Goal: Task Accomplishment & Management: Use online tool/utility

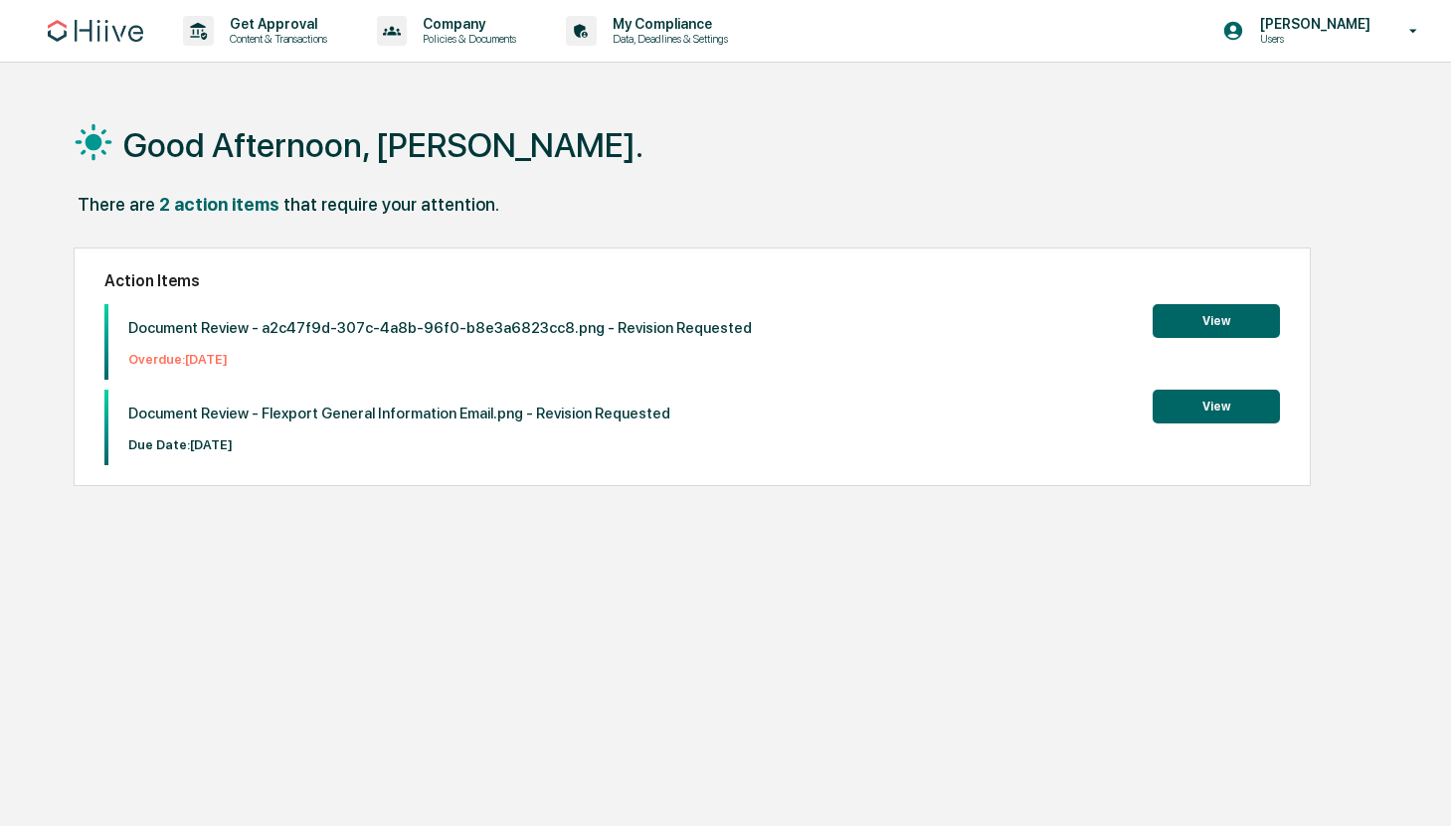
drag, startPoint x: 635, startPoint y: 190, endPoint x: 561, endPoint y: 169, distance: 77.4
click at [633, 190] on div "Good Afternoon, [PERSON_NAME]." at bounding box center [727, 143] width 1306 height 99
click at [223, 29] on p "Get Approval" at bounding box center [275, 24] width 123 height 16
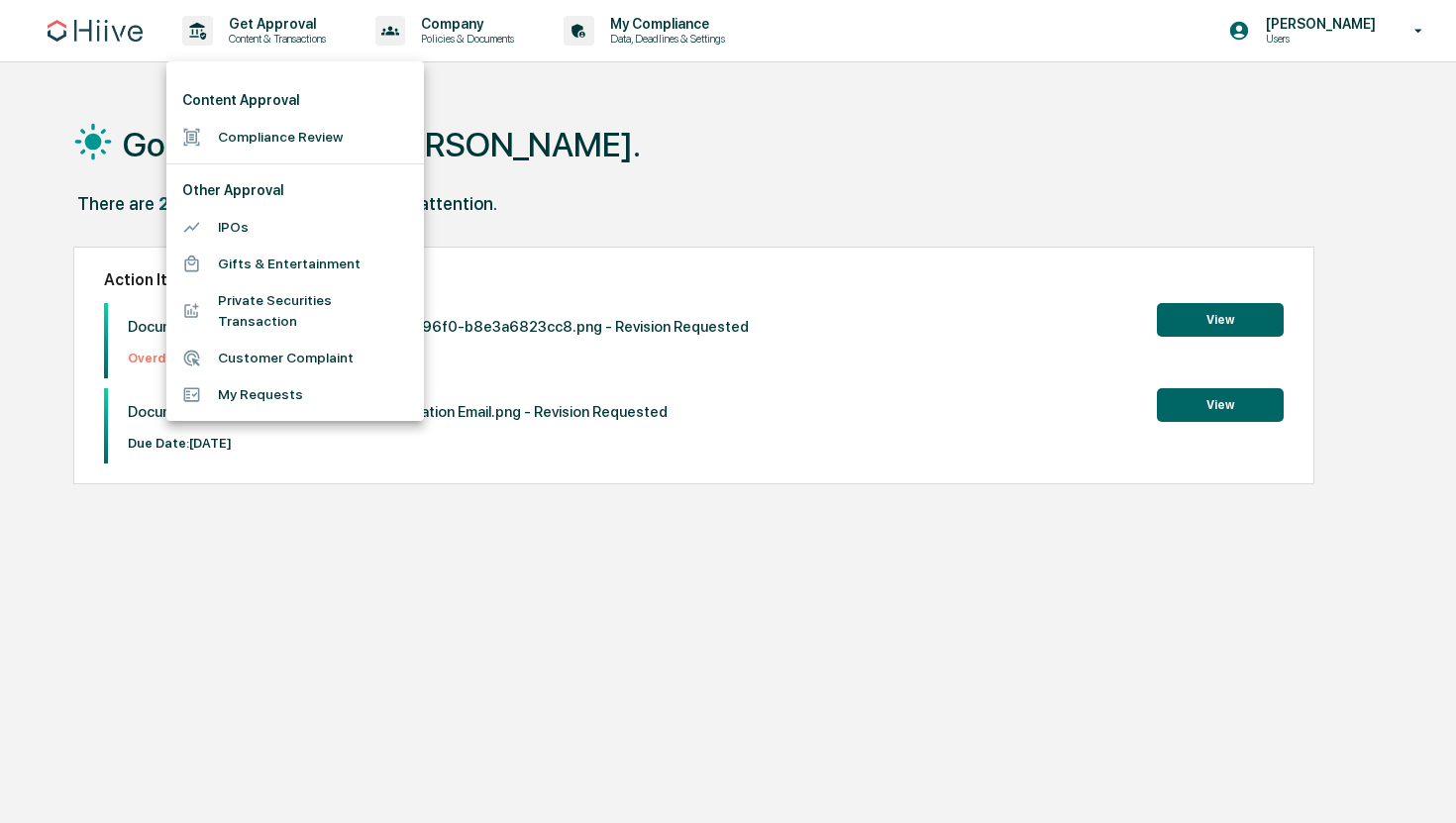
click at [246, 146] on li "Compliance Review" at bounding box center [295, 137] width 258 height 37
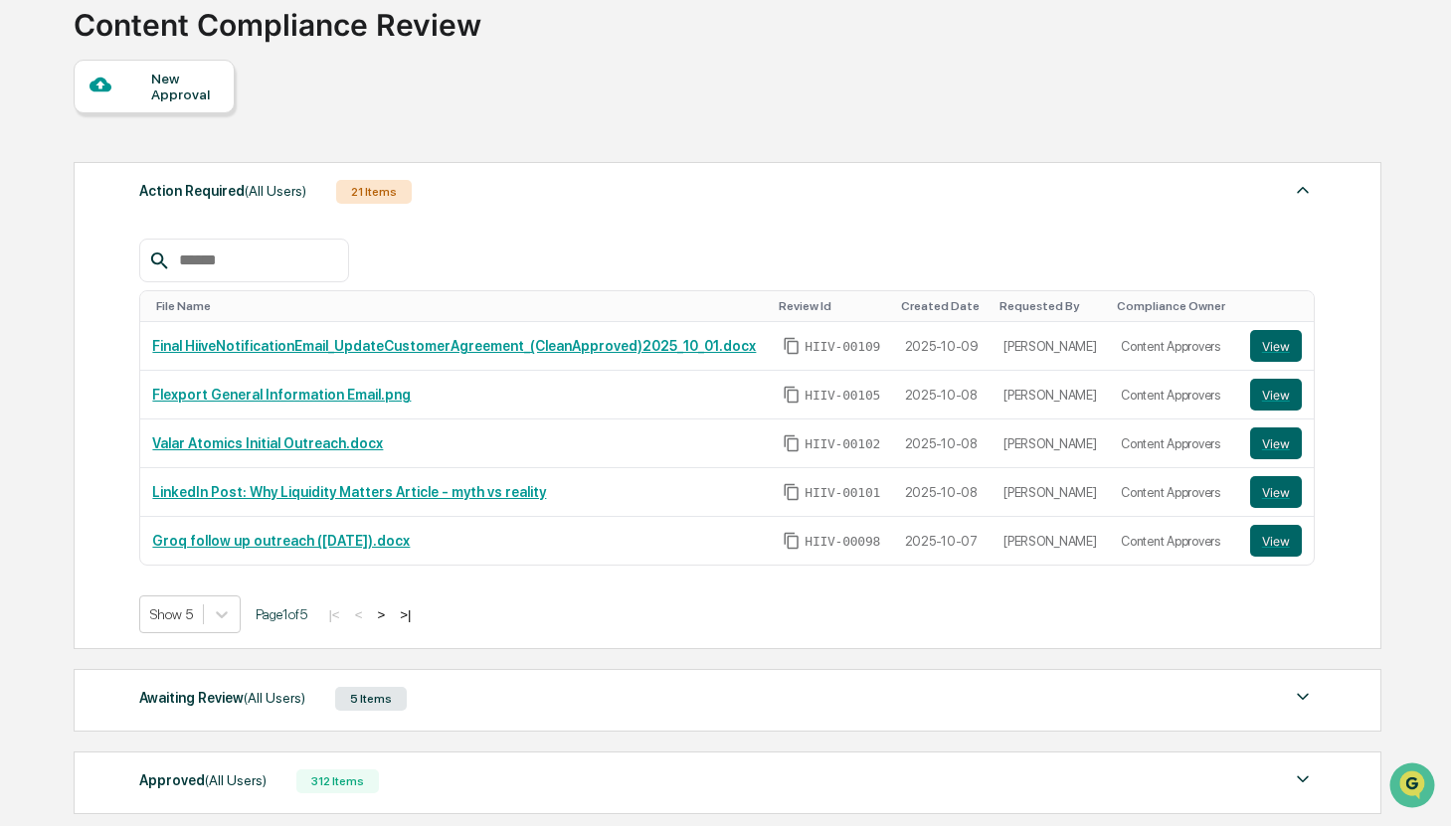
scroll to position [347, 0]
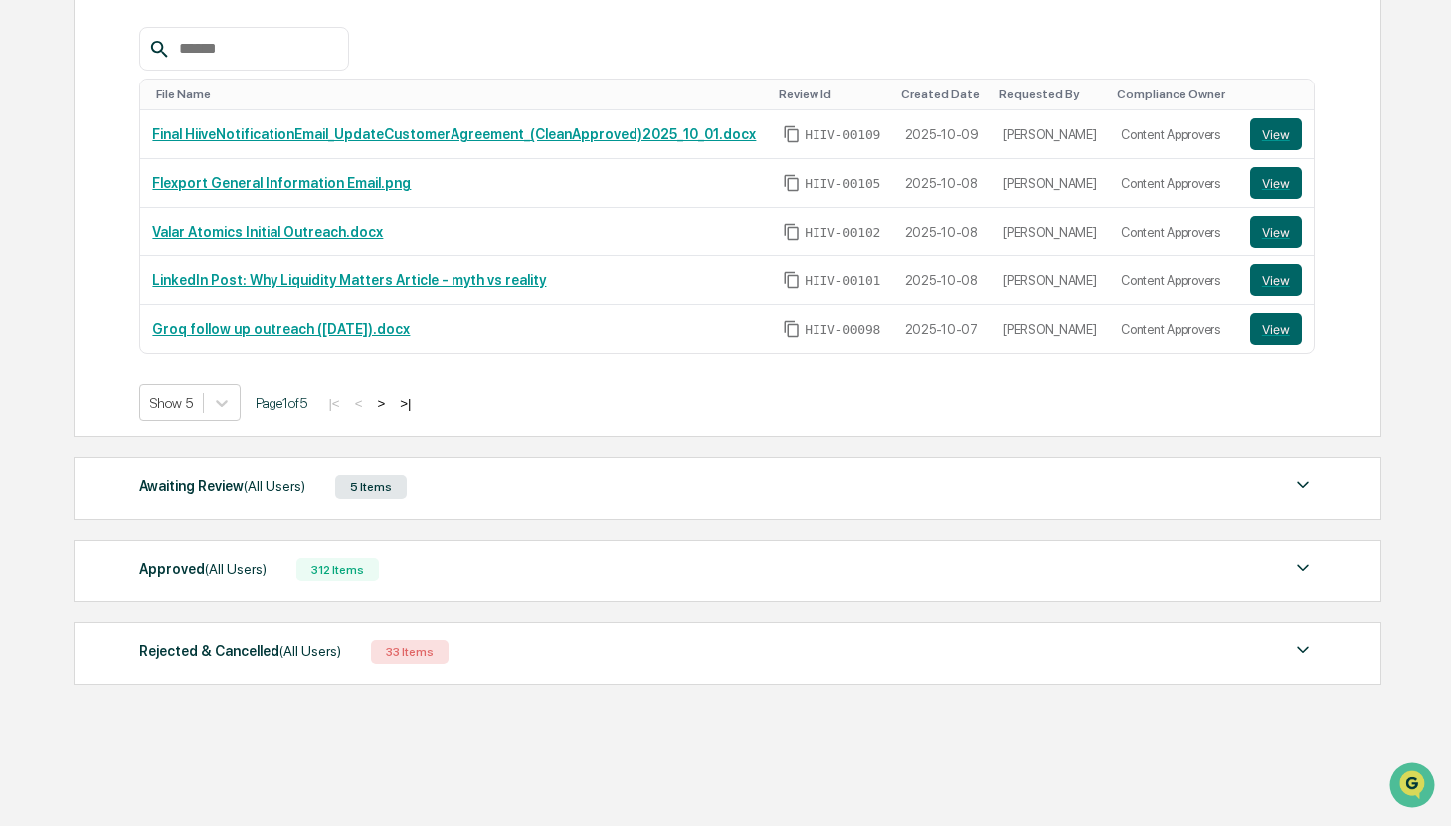
click at [262, 482] on span "(All Users)" at bounding box center [275, 486] width 62 height 16
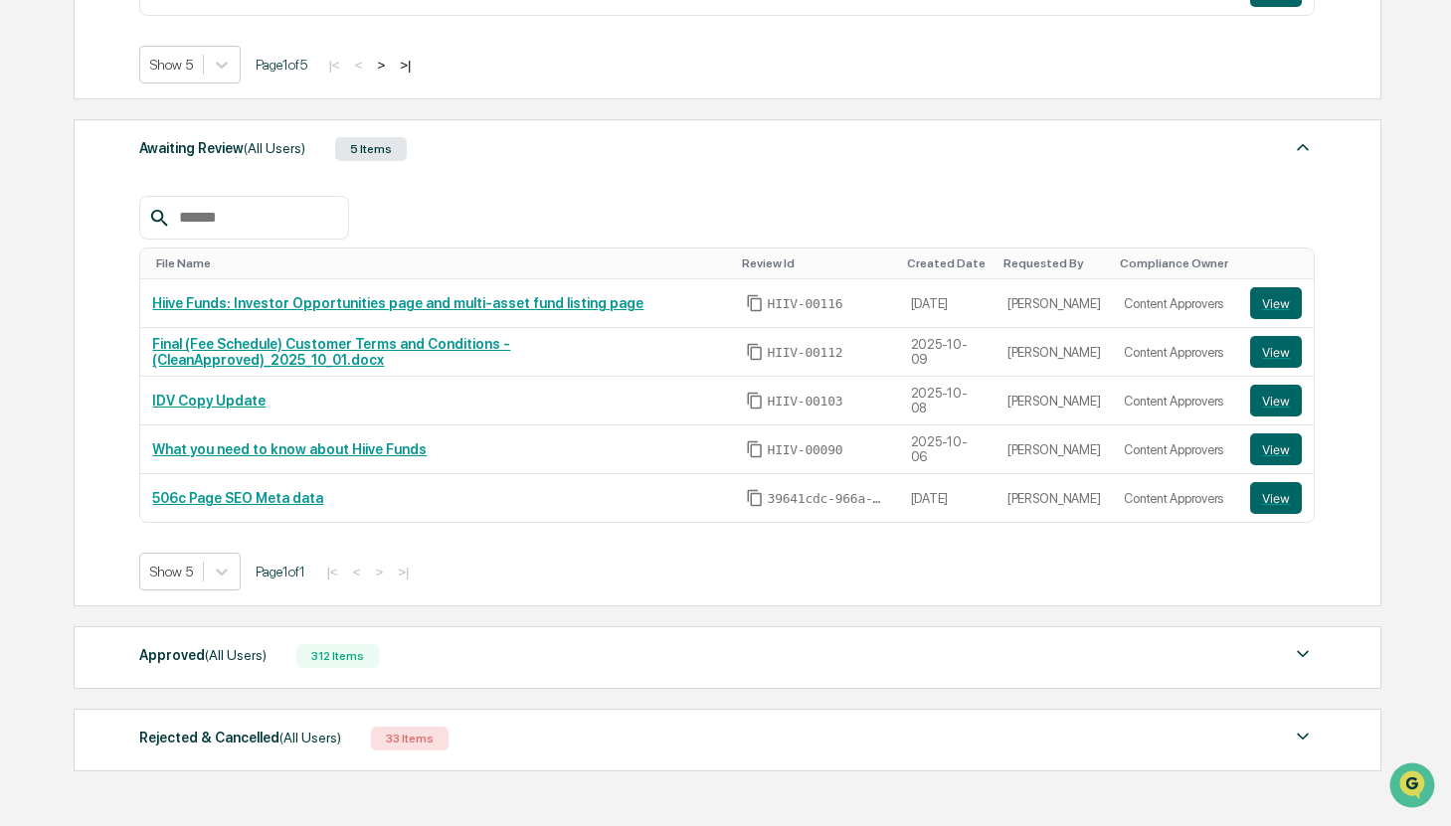
scroll to position [773, 0]
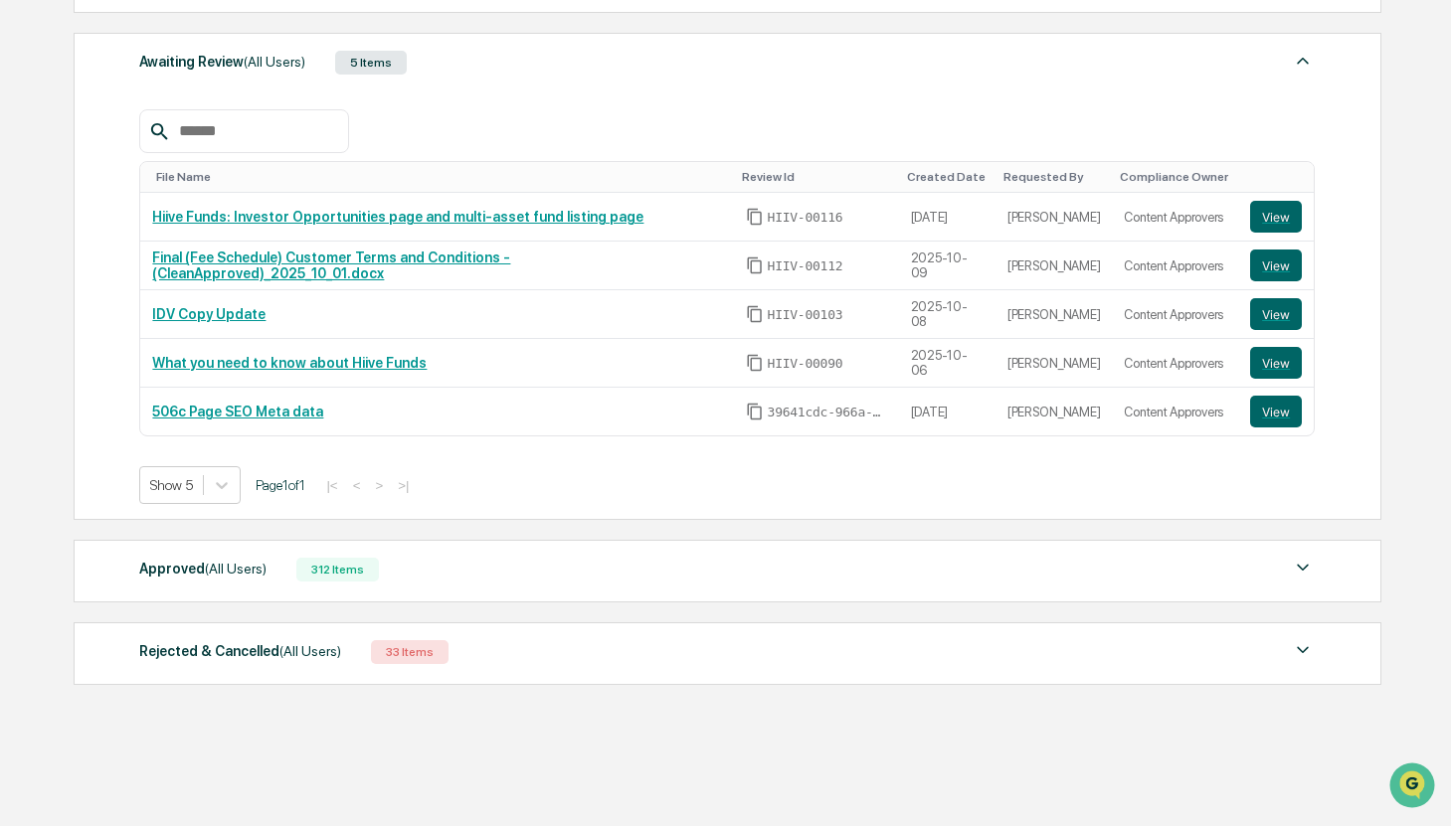
click at [225, 578] on div "Approved (All Users)" at bounding box center [202, 569] width 127 height 26
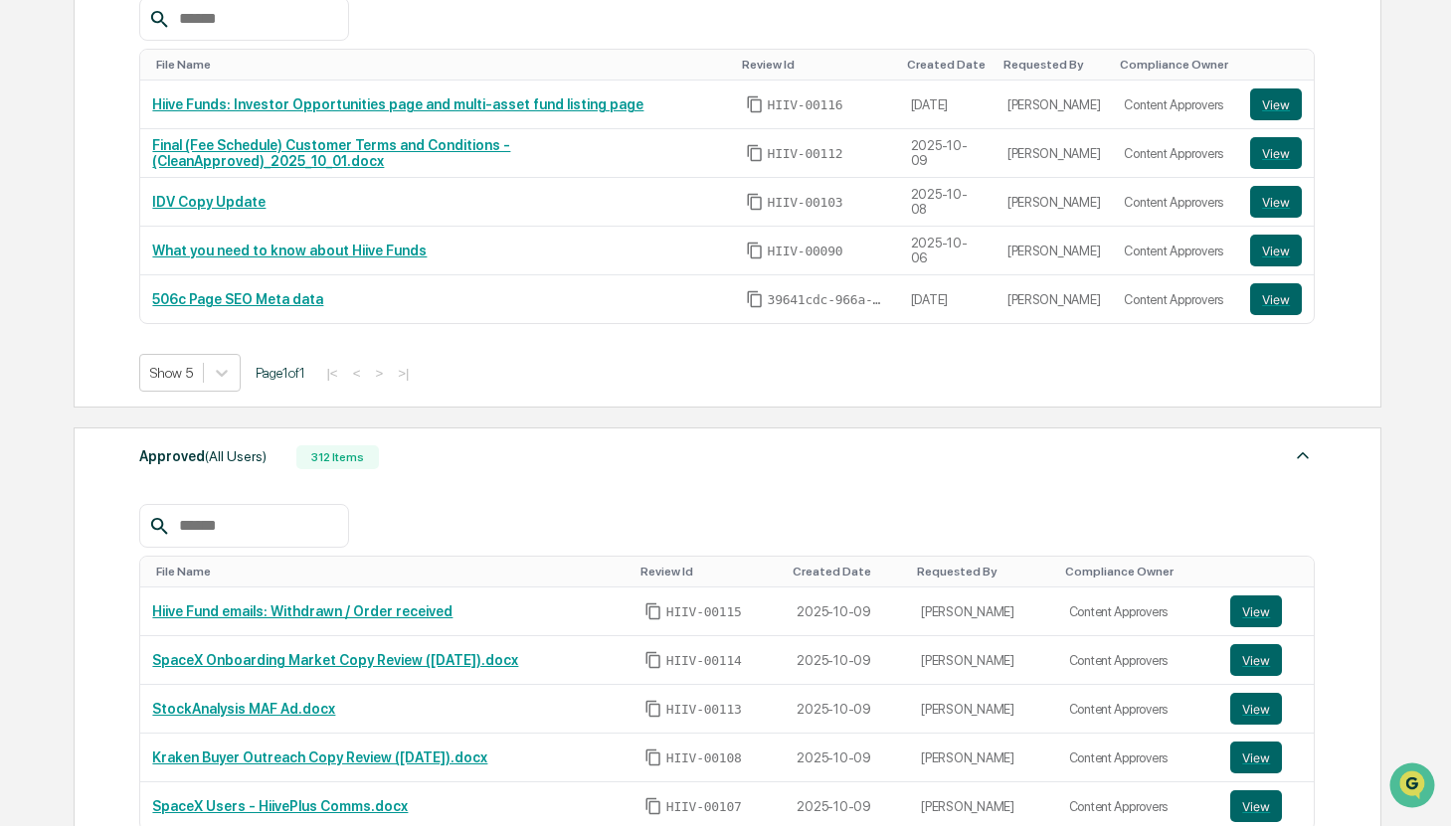
scroll to position [962, 0]
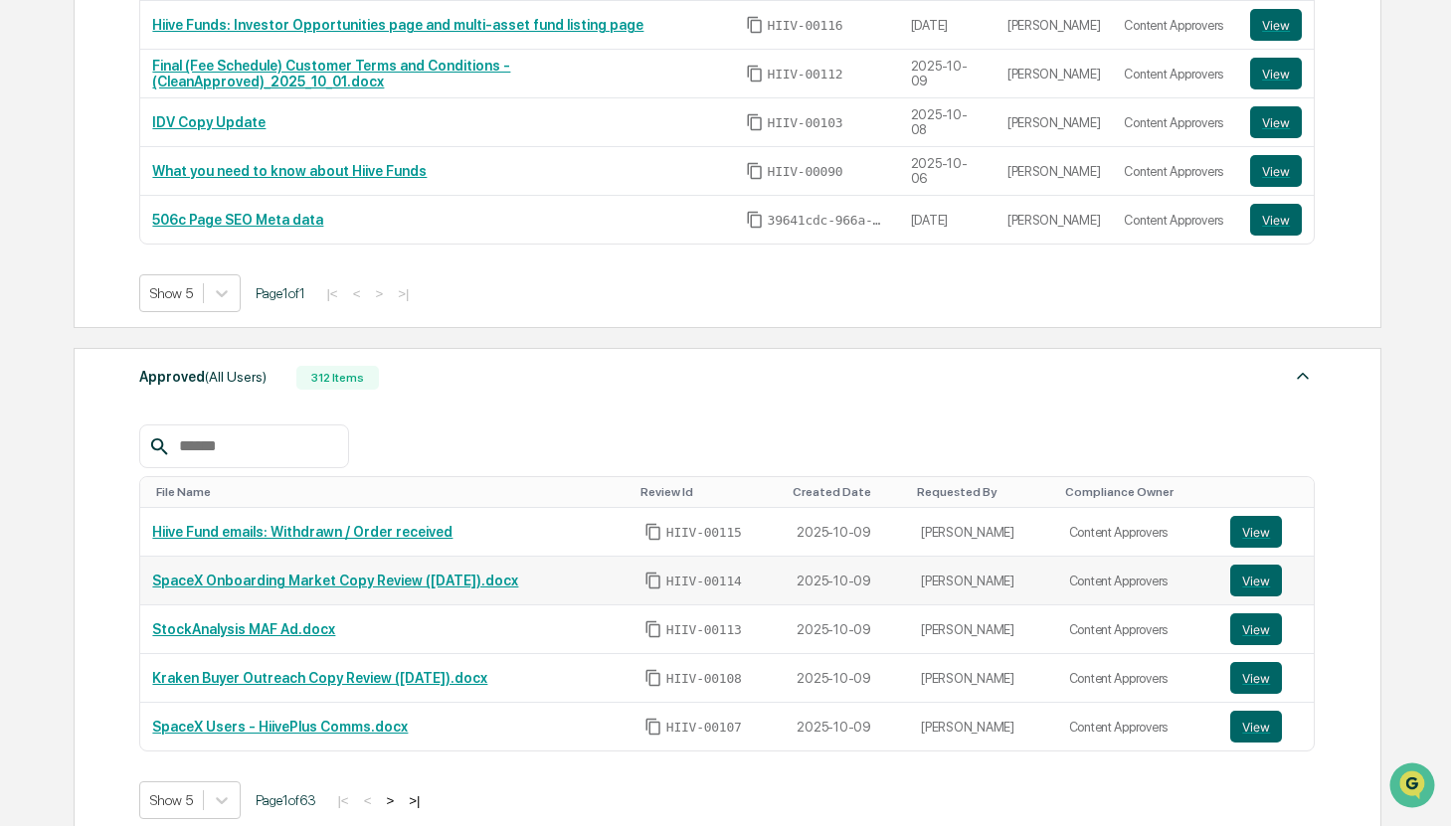
click at [349, 578] on link "SpaceX Onboarding Market Copy Review ([DATE]).docx" at bounding box center [335, 581] width 366 height 16
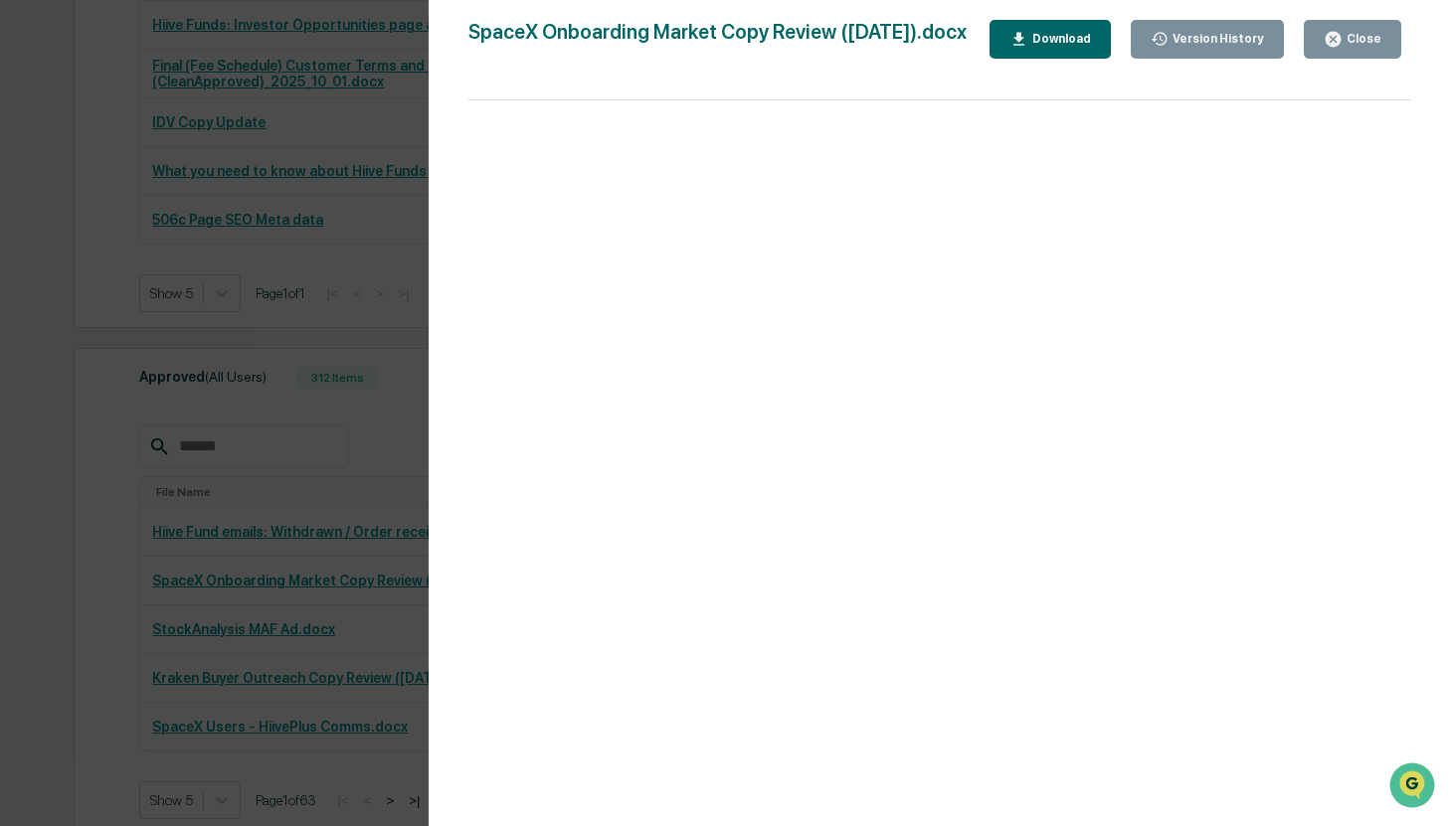
click at [1345, 42] on div "Close" at bounding box center [1361, 39] width 39 height 14
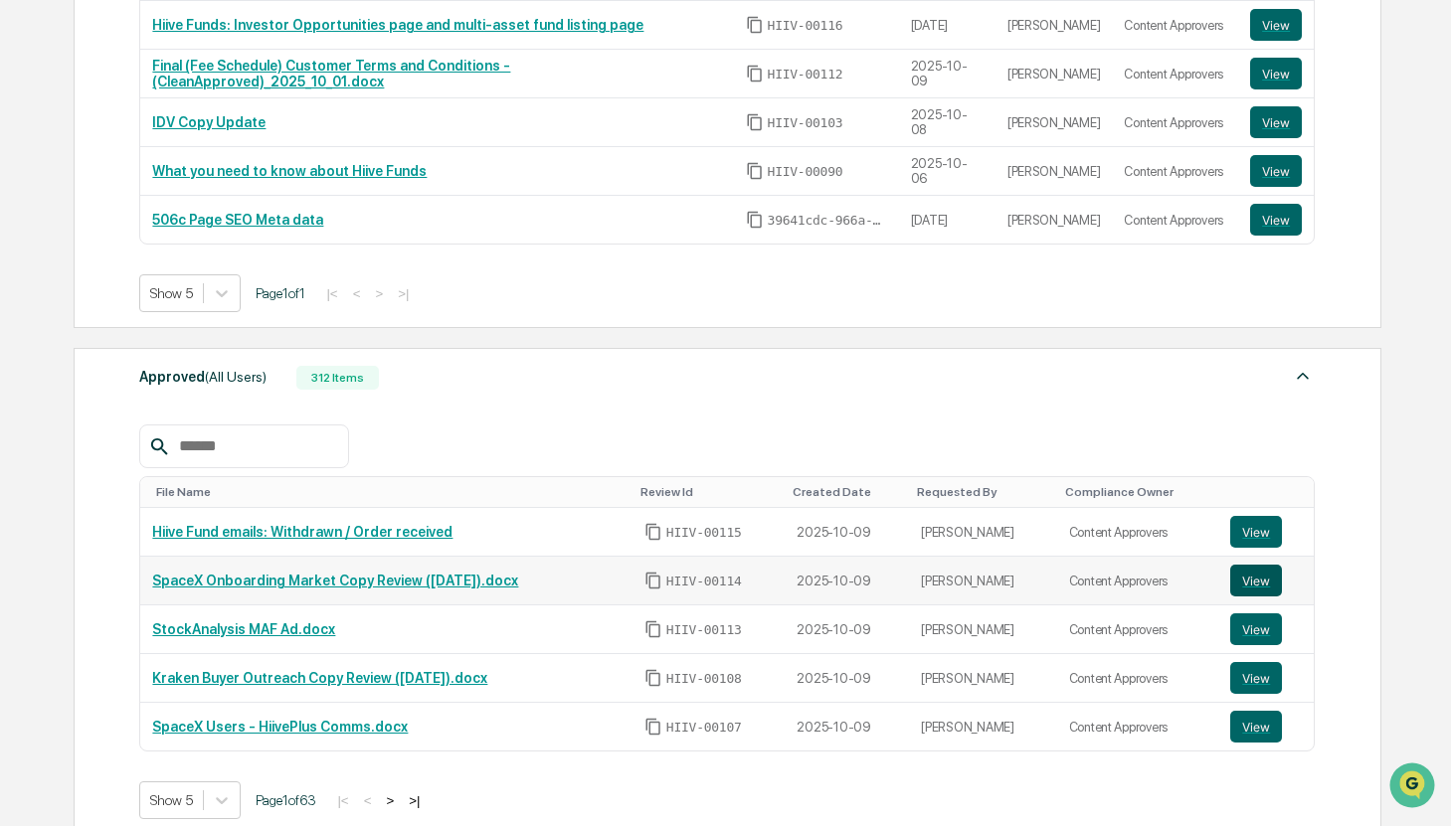
click at [1251, 594] on button "View" at bounding box center [1256, 581] width 52 height 32
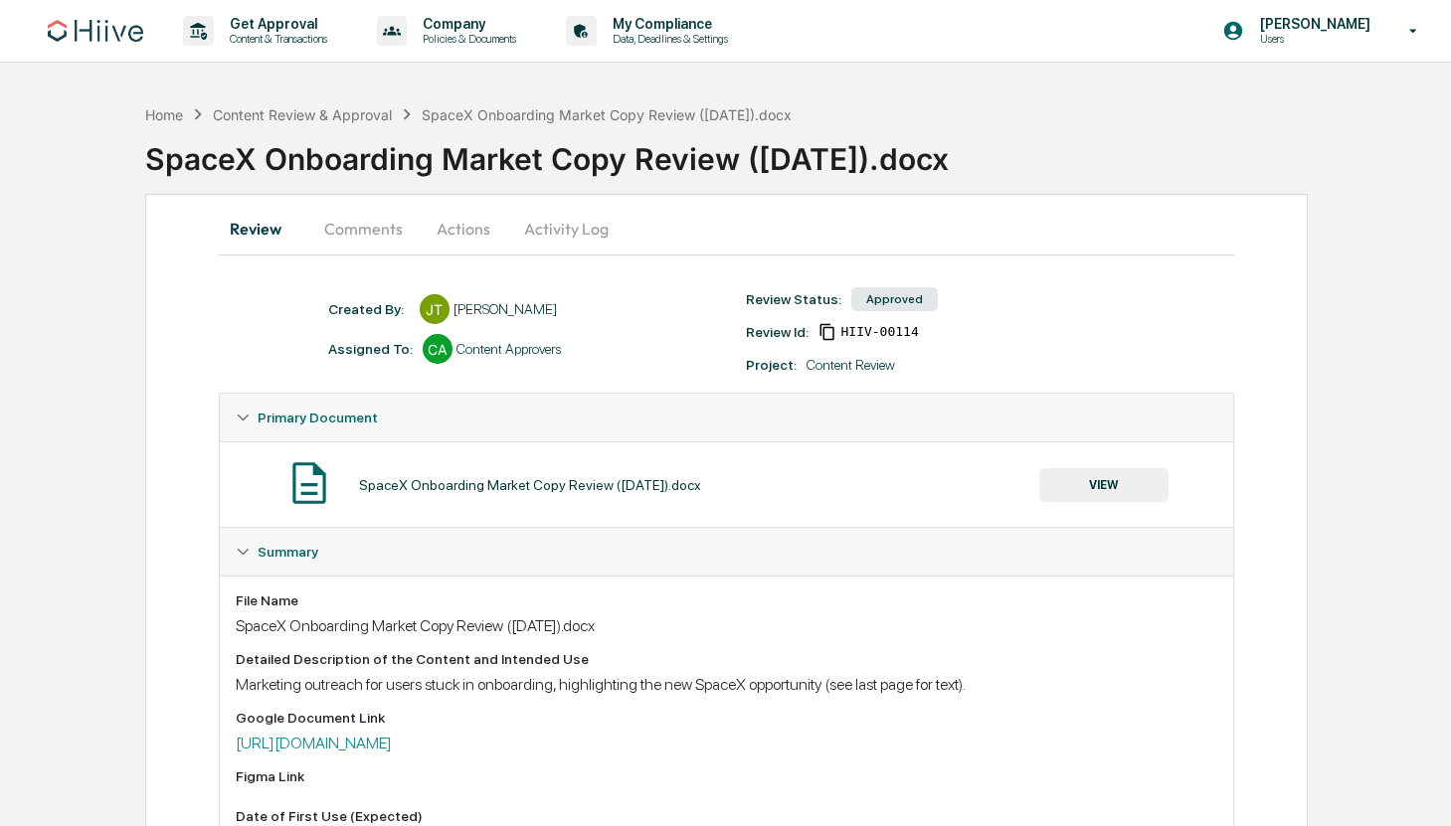
click at [377, 223] on button "Comments" at bounding box center [363, 229] width 110 height 48
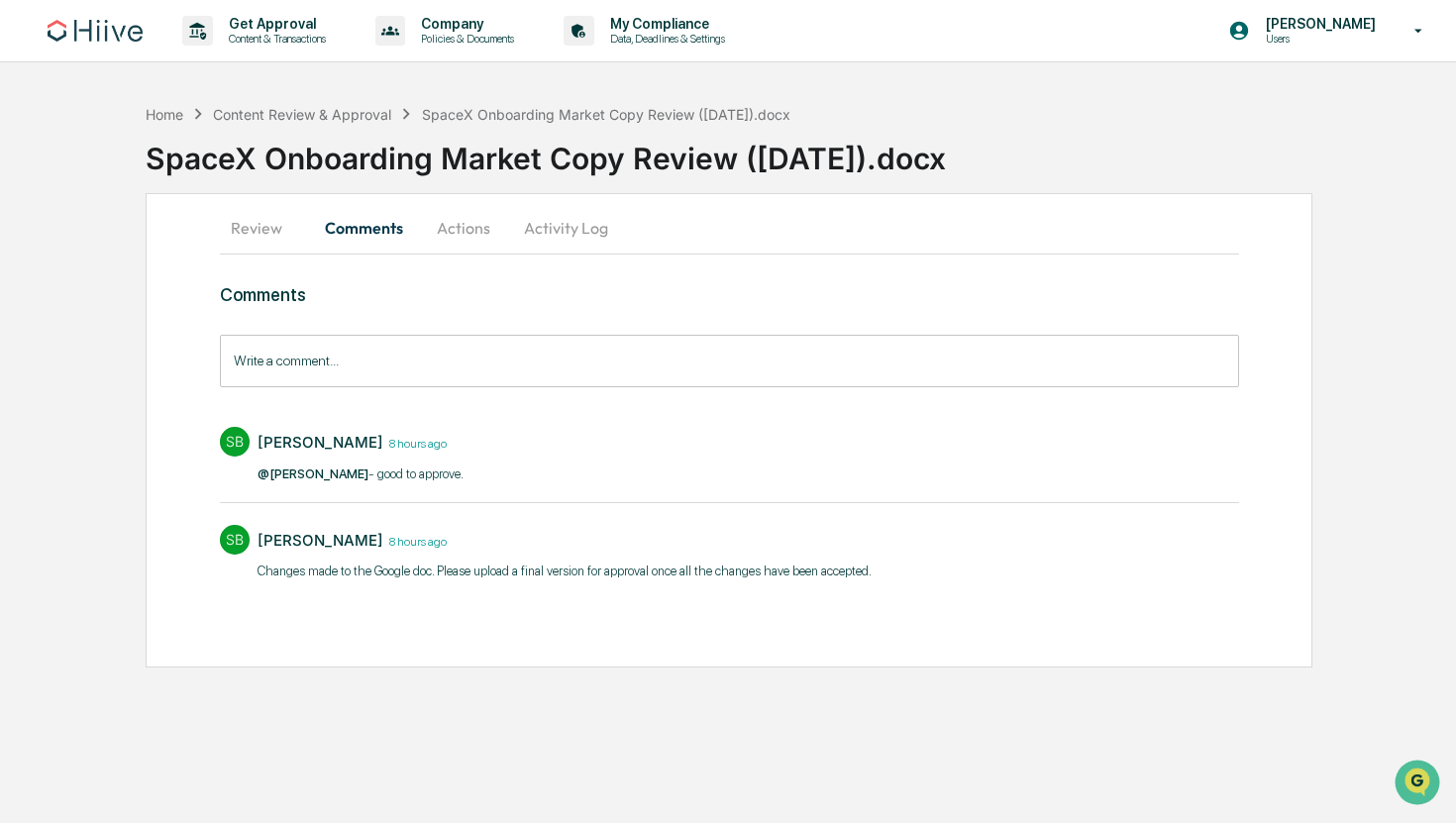
click at [536, 227] on button "Activity Log" at bounding box center [566, 228] width 116 height 48
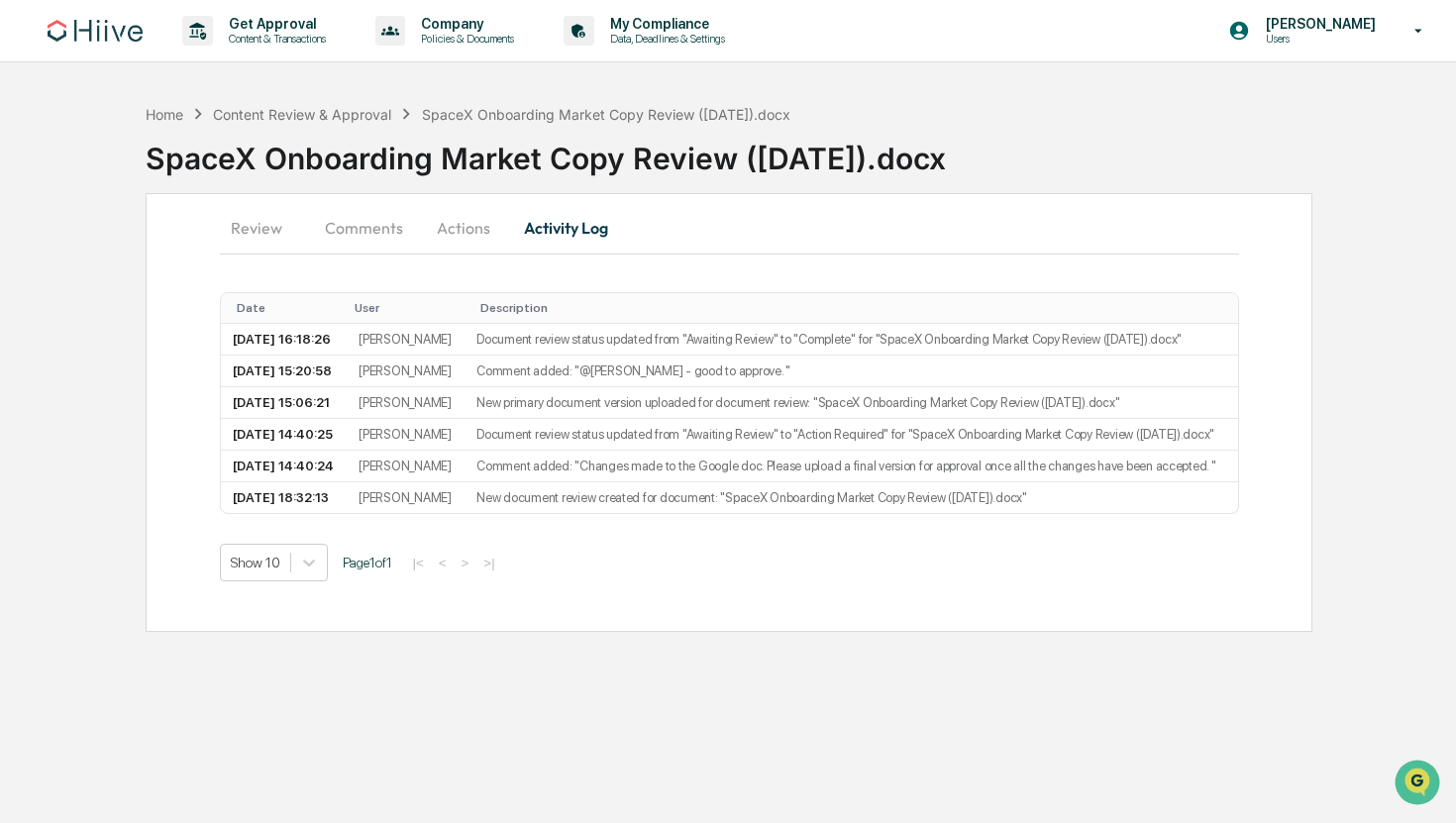
click at [466, 228] on button "Actions" at bounding box center [463, 228] width 89 height 48
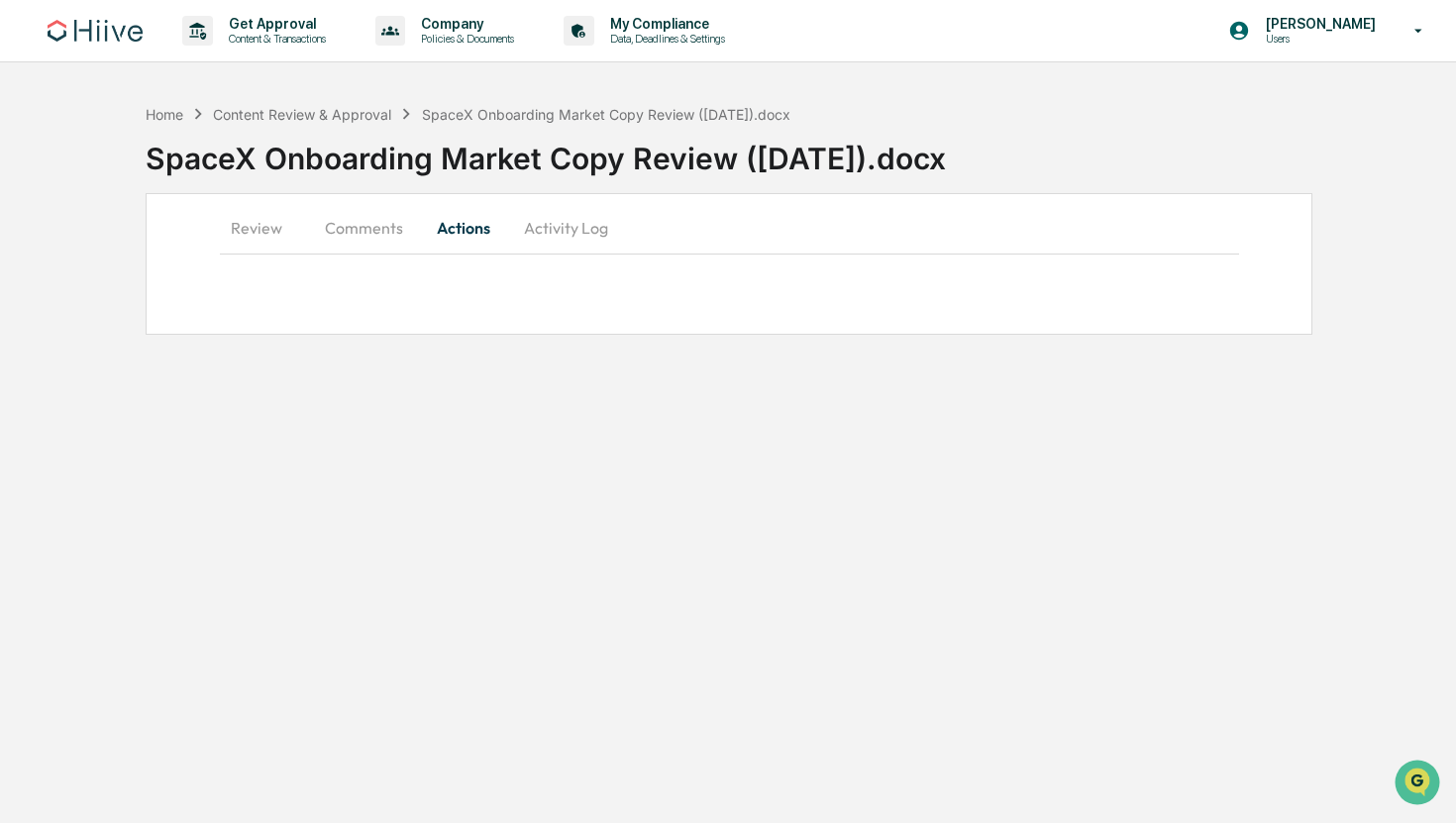
click at [250, 219] on button "Review" at bounding box center [264, 228] width 89 height 48
